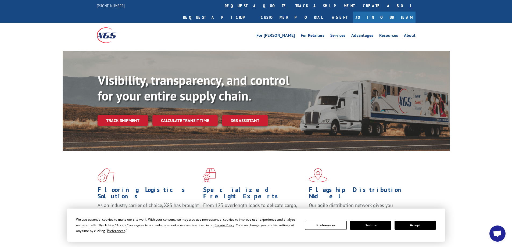
click at [415, 225] on button "Accept" at bounding box center [415, 225] width 41 height 9
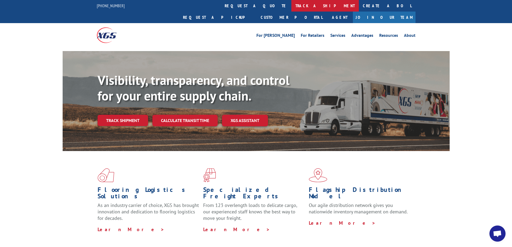
click at [292, 3] on link "track a shipment" at bounding box center [326, 6] width 68 height 12
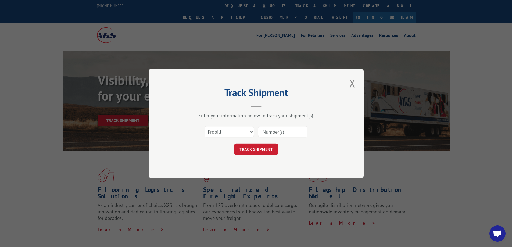
click at [265, 131] on input at bounding box center [282, 131] width 49 height 11
paste input "17109421"
type input "17109421"
click at [268, 146] on button "TRACK SHIPMENT" at bounding box center [256, 149] width 44 height 11
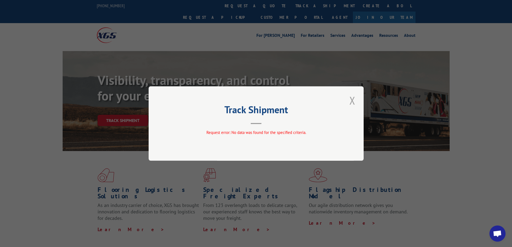
click at [350, 100] on button "Close modal" at bounding box center [352, 100] width 9 height 15
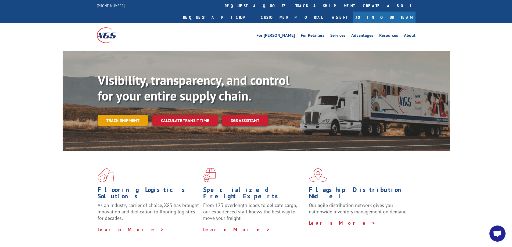
click at [128, 115] on link "Track shipment" at bounding box center [123, 120] width 51 height 11
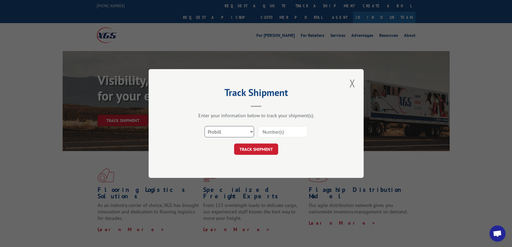
click at [252, 130] on select "Select category... Probill BOL PO" at bounding box center [229, 131] width 49 height 11
select select "po"
click at [205, 126] on select "Select category... Probill BOL PO" at bounding box center [229, 131] width 49 height 11
click at [266, 130] on input at bounding box center [282, 131] width 49 height 11
paste input "40576337"
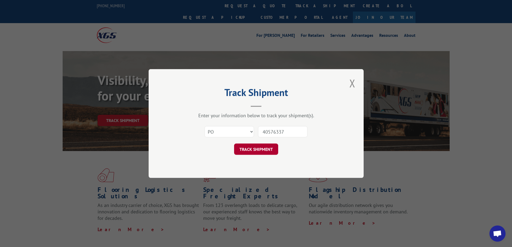
type input "40576337"
click at [263, 151] on button "TRACK SHIPMENT" at bounding box center [256, 149] width 44 height 11
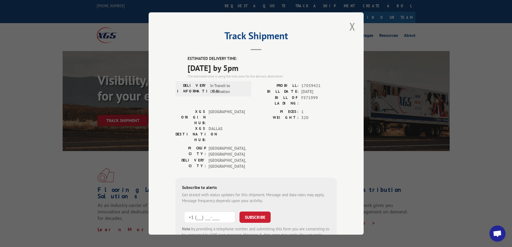
click at [189, 212] on input "+1 (___) ___-____" at bounding box center [209, 217] width 51 height 11
paste input "817) 360-7026"
type input "[PHONE_NUMBER]"
click at [251, 212] on button "SUBSCRIBE" at bounding box center [255, 217] width 31 height 11
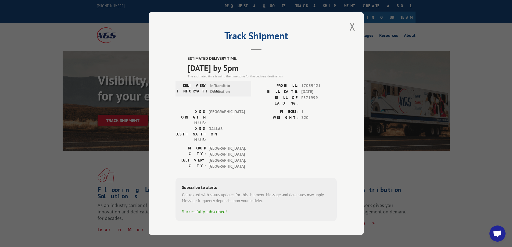
scroll to position [27, 0]
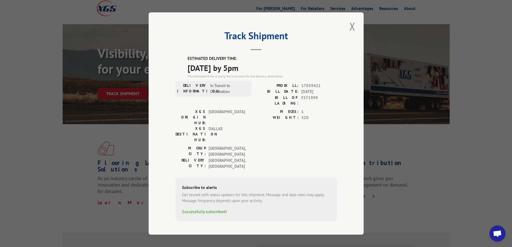
drag, startPoint x: 189, startPoint y: 73, endPoint x: 268, endPoint y: 71, distance: 79.1
click at [268, 71] on span "[DATE] by 5pm" at bounding box center [262, 68] width 149 height 12
copy span "[DATE] by 5pm"
